Goal: Task Accomplishment & Management: Use online tool/utility

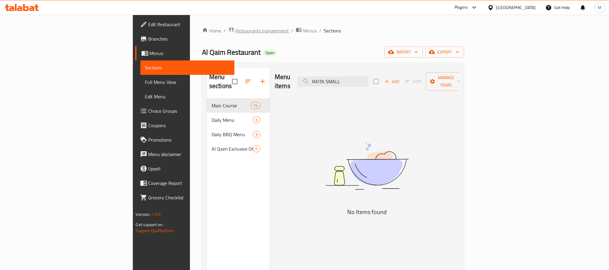
click at [235, 27] on span "Restaurants management" at bounding box center [262, 30] width 54 height 7
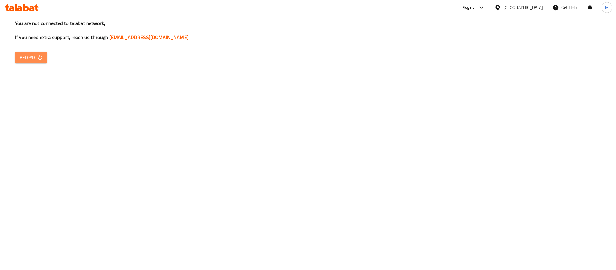
click at [21, 55] on span "Reload" at bounding box center [31, 58] width 22 height 8
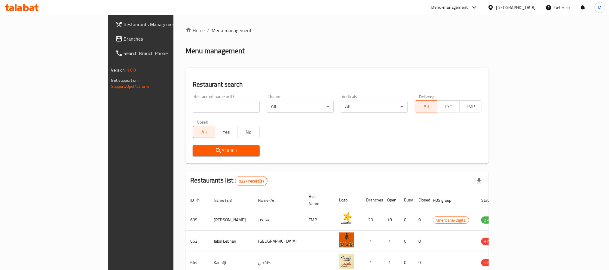
click at [195, 111] on input "search" at bounding box center [226, 107] width 67 height 12
paste input "686633"
type input "686633"
click button "Search" at bounding box center [226, 150] width 67 height 11
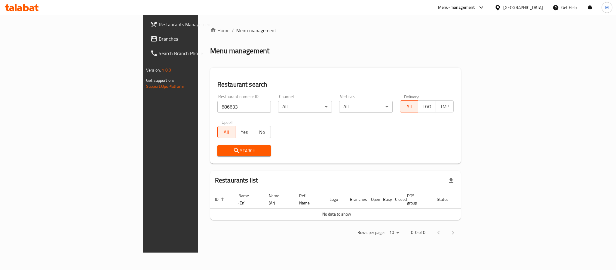
click at [503, 7] on div at bounding box center [499, 7] width 9 height 7
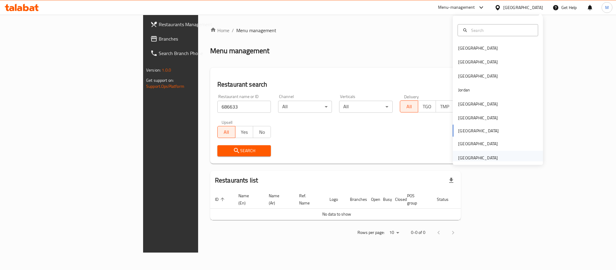
click at [477, 158] on div "[GEOGRAPHIC_DATA]" at bounding box center [478, 157] width 40 height 7
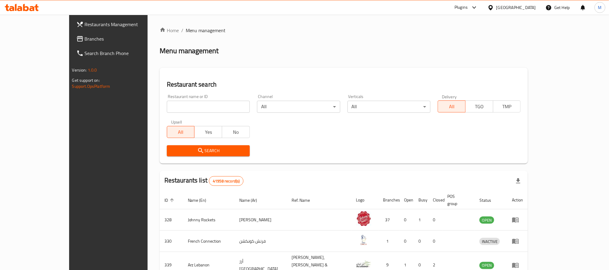
click at [172, 106] on input "search" at bounding box center [208, 107] width 83 height 12
paste input "686633"
type input "686633"
click button "Search" at bounding box center [208, 150] width 83 height 11
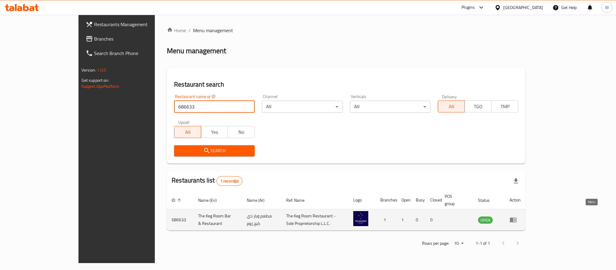
click at [517, 216] on icon "enhanced table" at bounding box center [513, 219] width 7 height 7
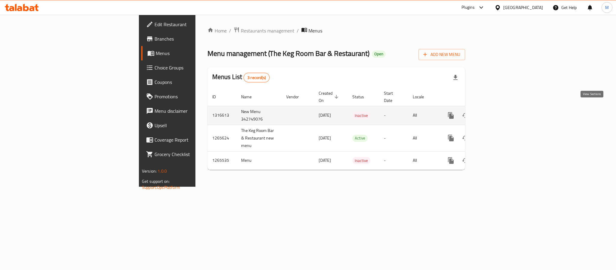
click at [498, 112] on icon "enhanced table" at bounding box center [494, 115] width 7 height 7
